Goal: Information Seeking & Learning: Learn about a topic

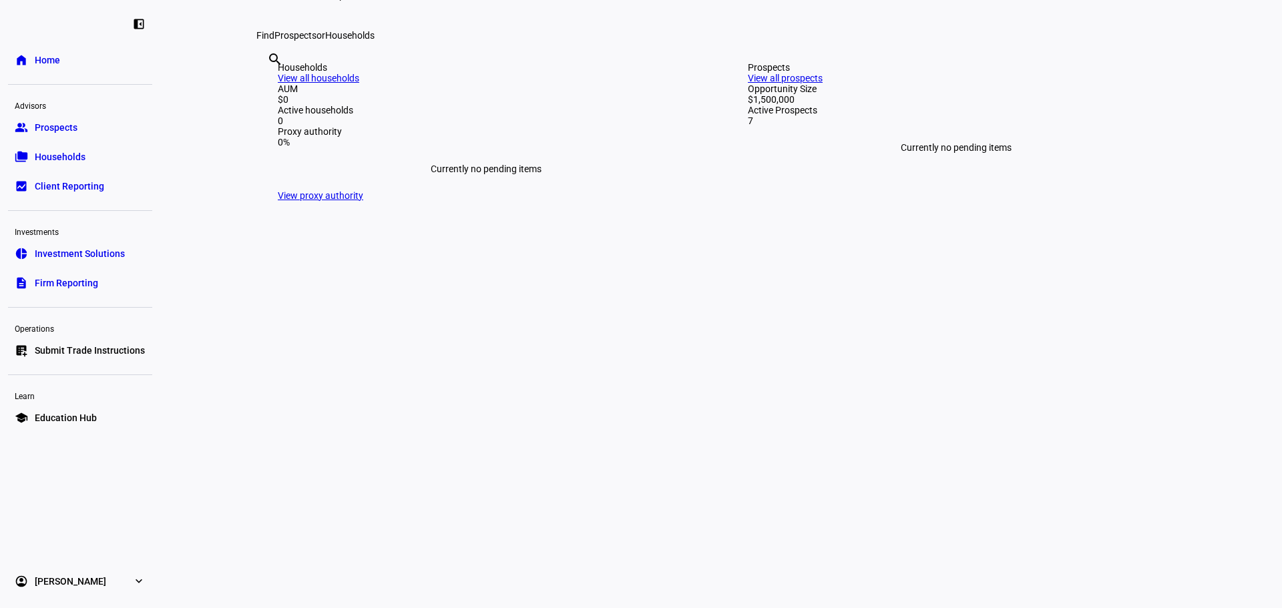
scroll to position [334, 0]
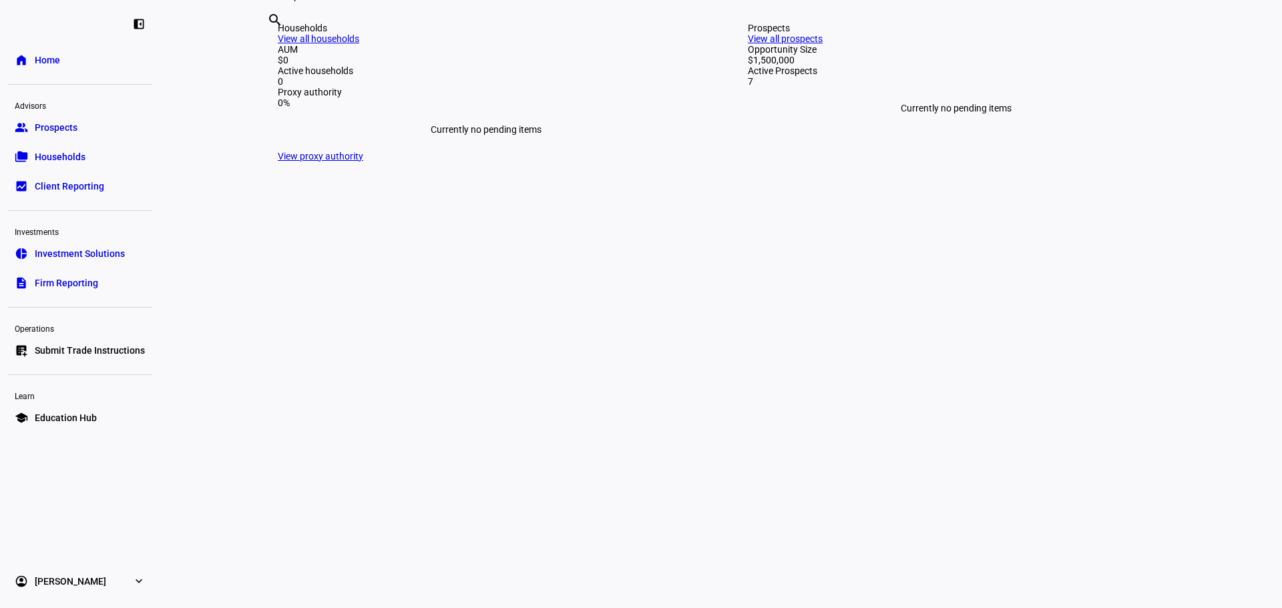
click at [53, 128] on span "Prospects" at bounding box center [56, 127] width 43 height 13
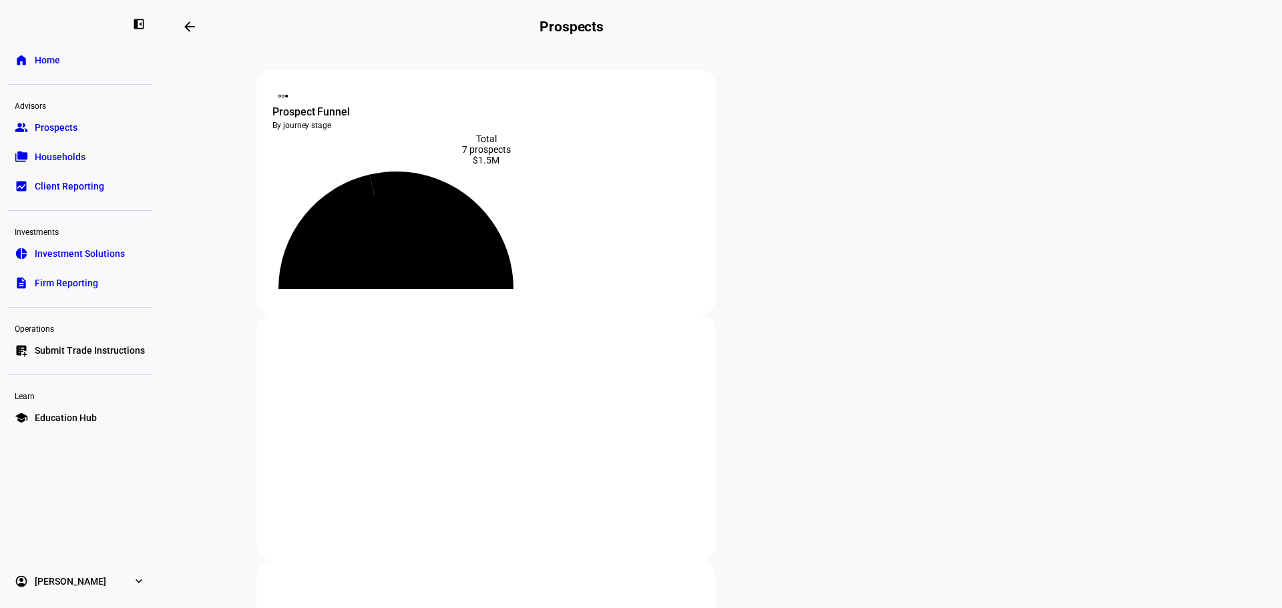
scroll to position [200, 0]
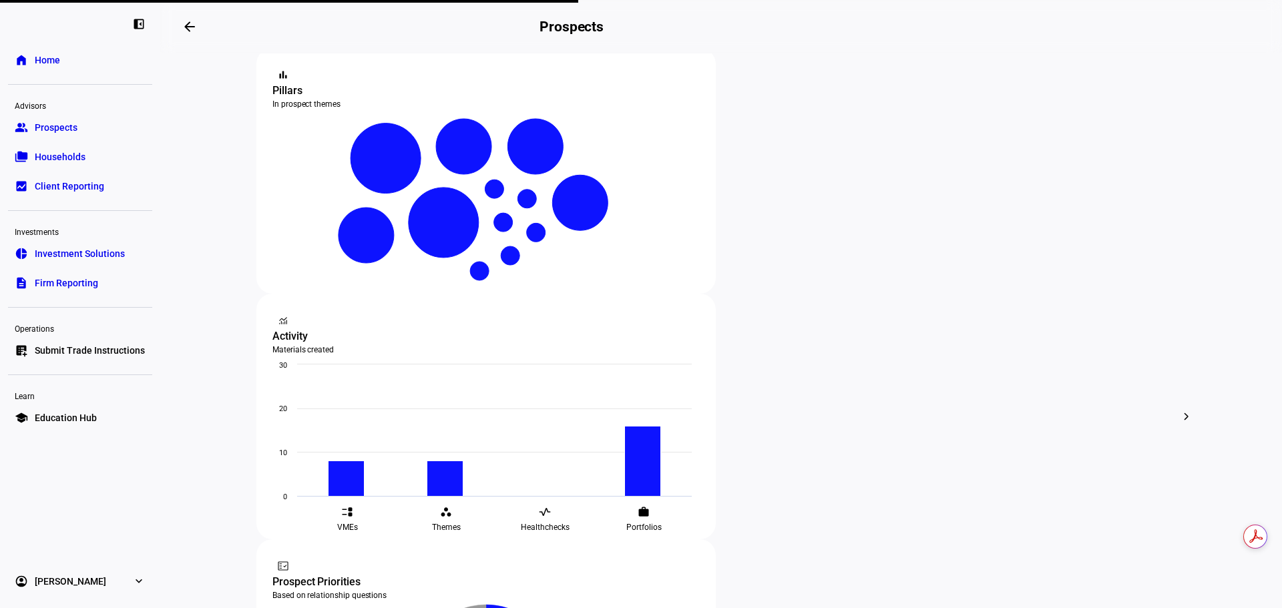
scroll to position [334, 0]
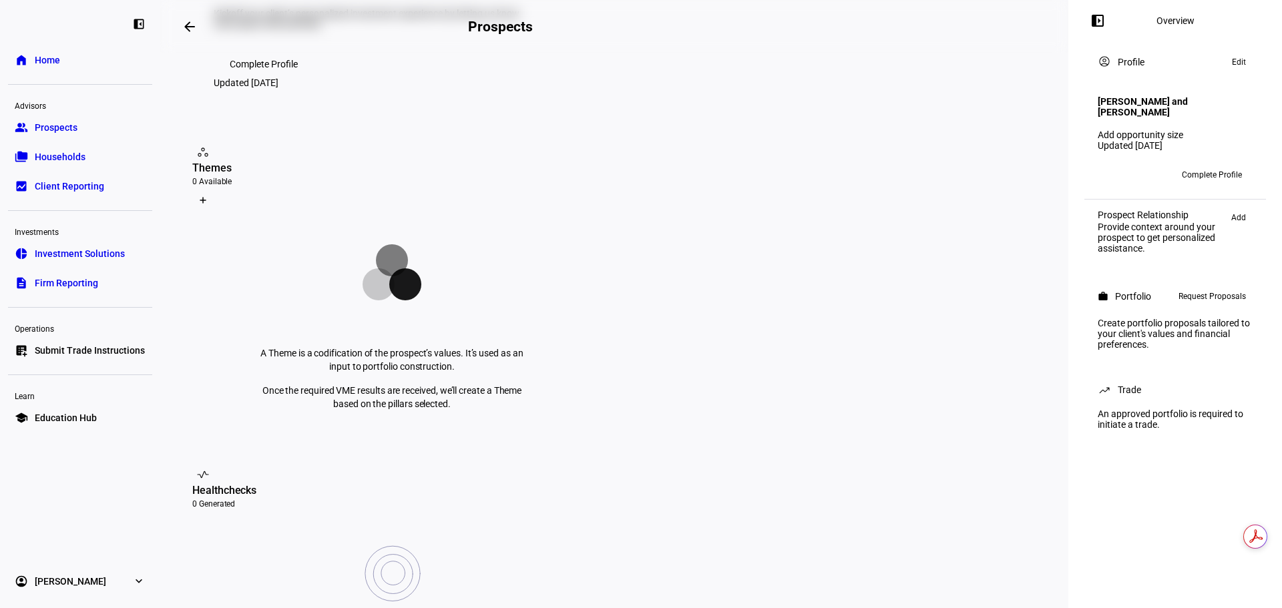
scroll to position [334, 0]
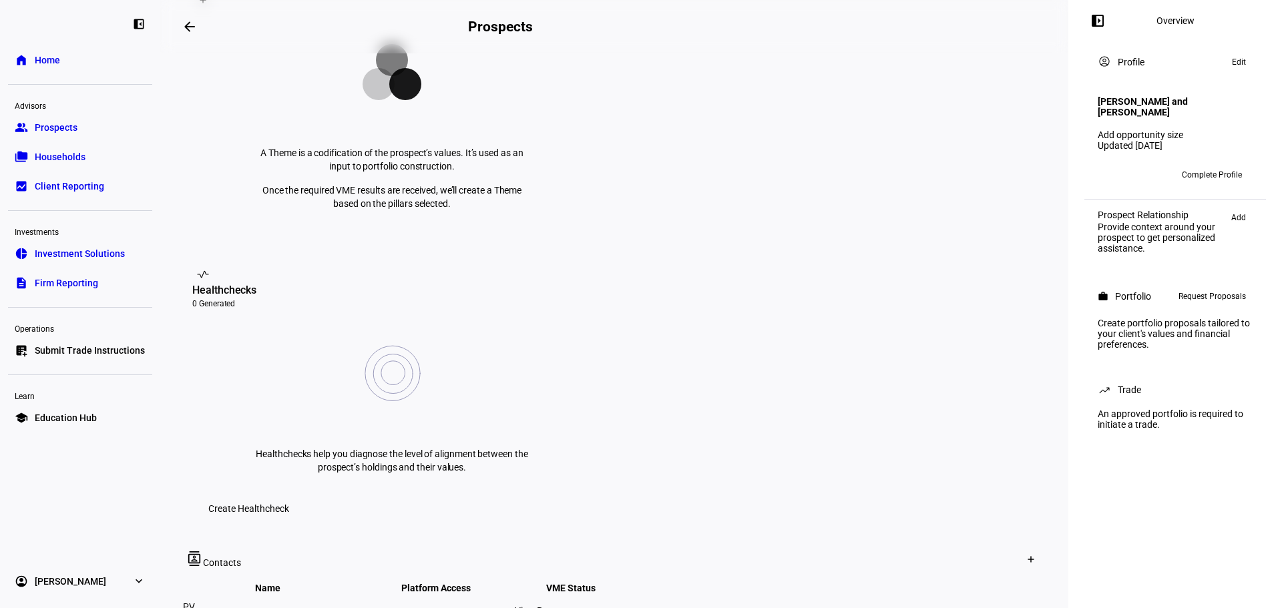
click at [54, 128] on span "Prospects" at bounding box center [56, 127] width 43 height 13
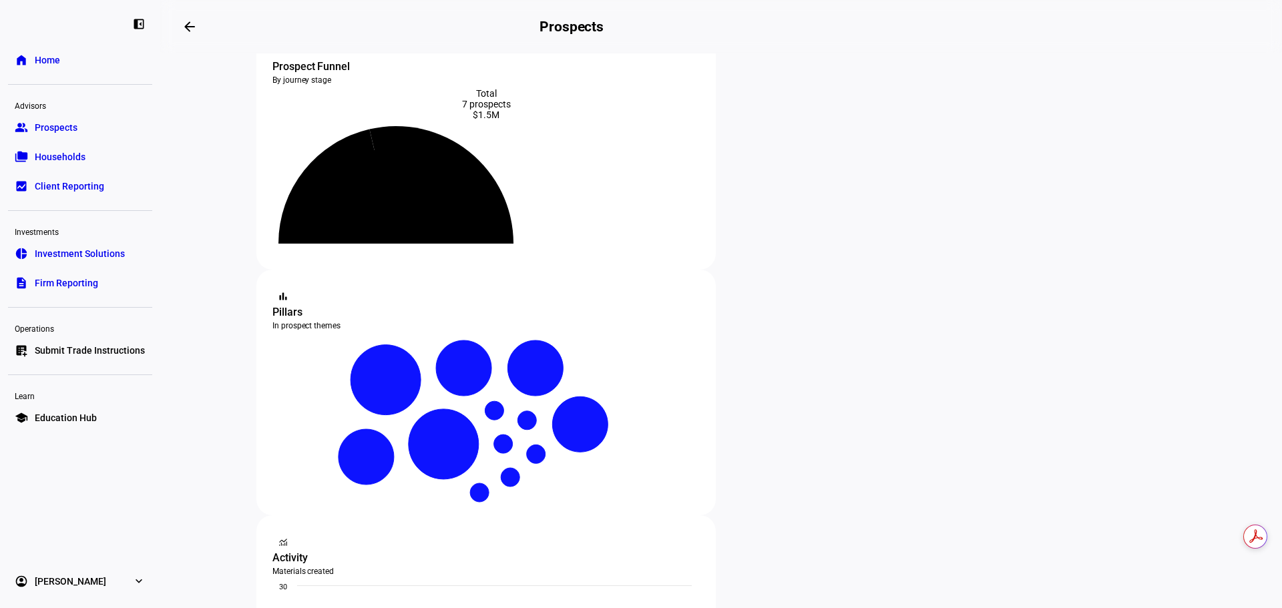
scroll to position [200, 0]
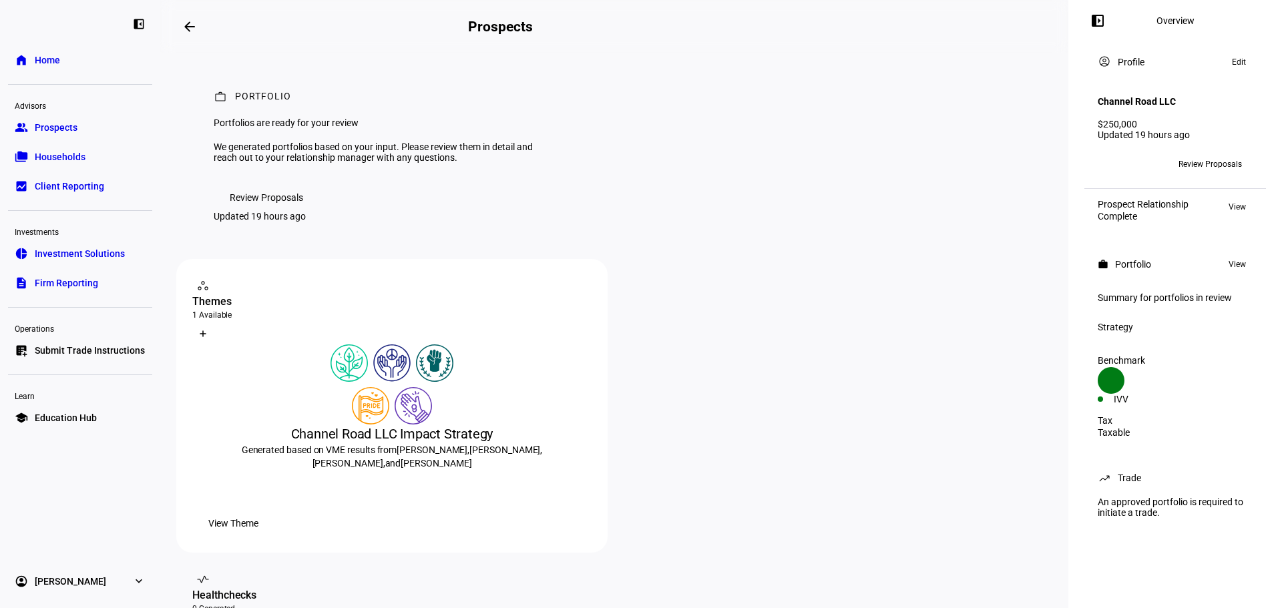
click at [1202, 154] on span "Review Proposals" at bounding box center [1209, 164] width 63 height 21
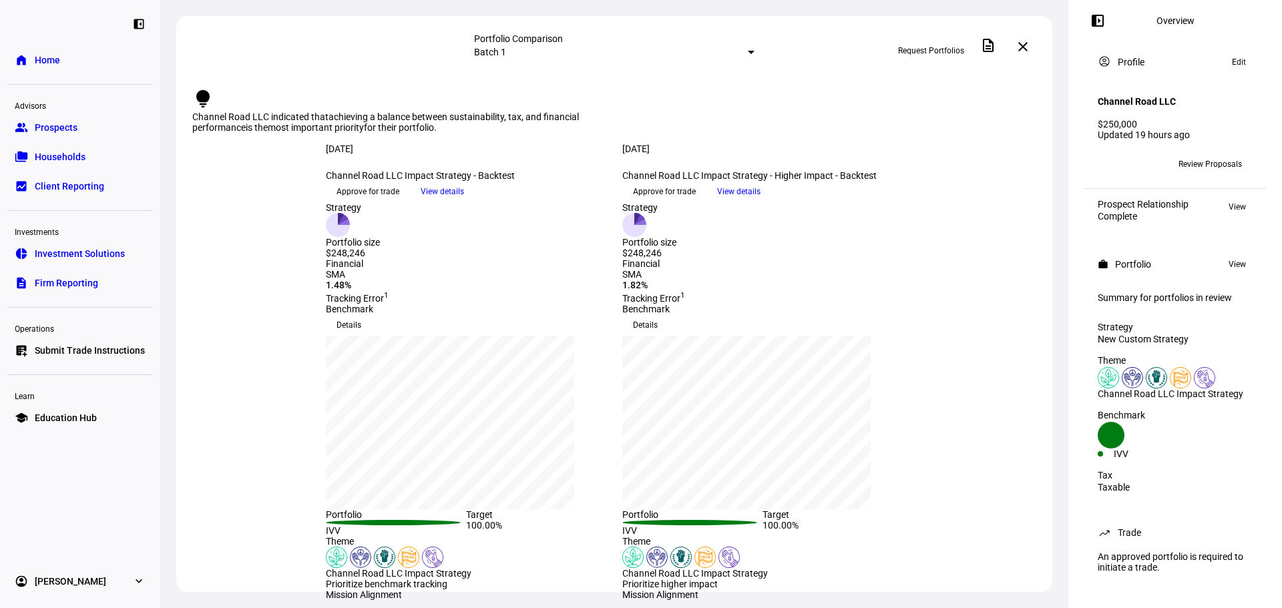
click at [1029, 43] on mat-icon "close" at bounding box center [1023, 47] width 16 height 16
